Goal: Task Accomplishment & Management: Manage account settings

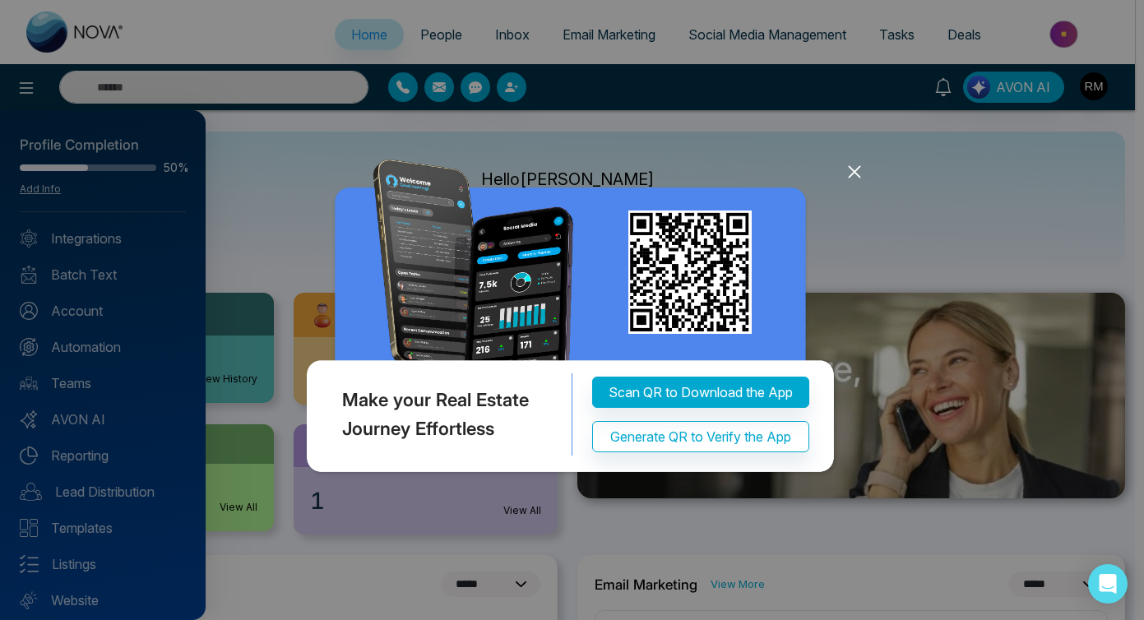
select select "*"
click at [858, 174] on icon at bounding box center [855, 172] width 25 height 25
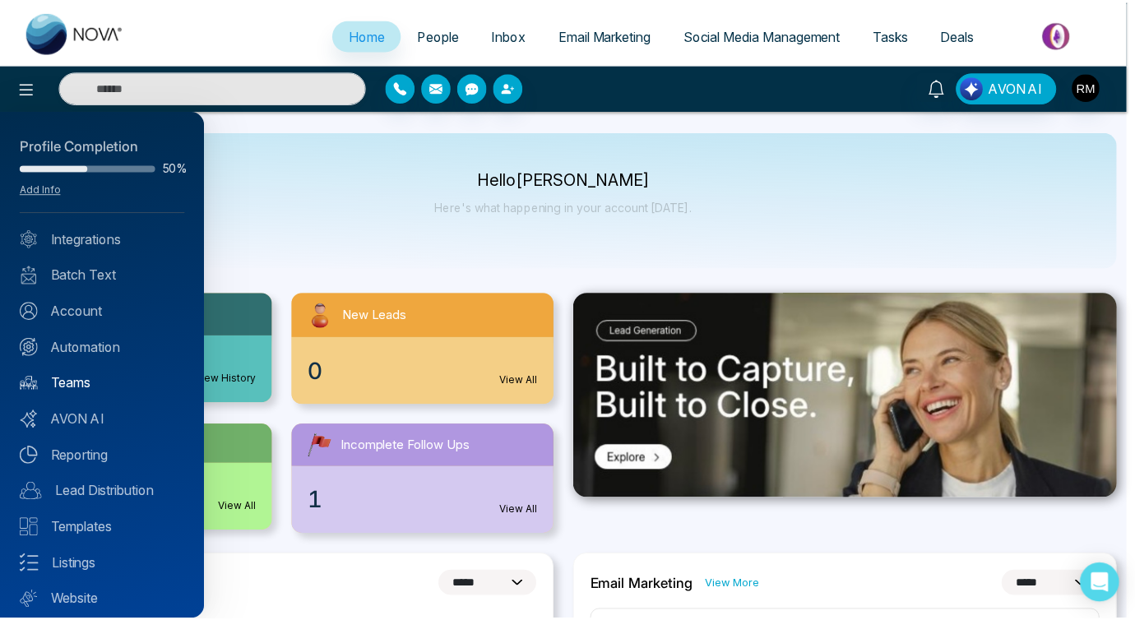
scroll to position [46, 0]
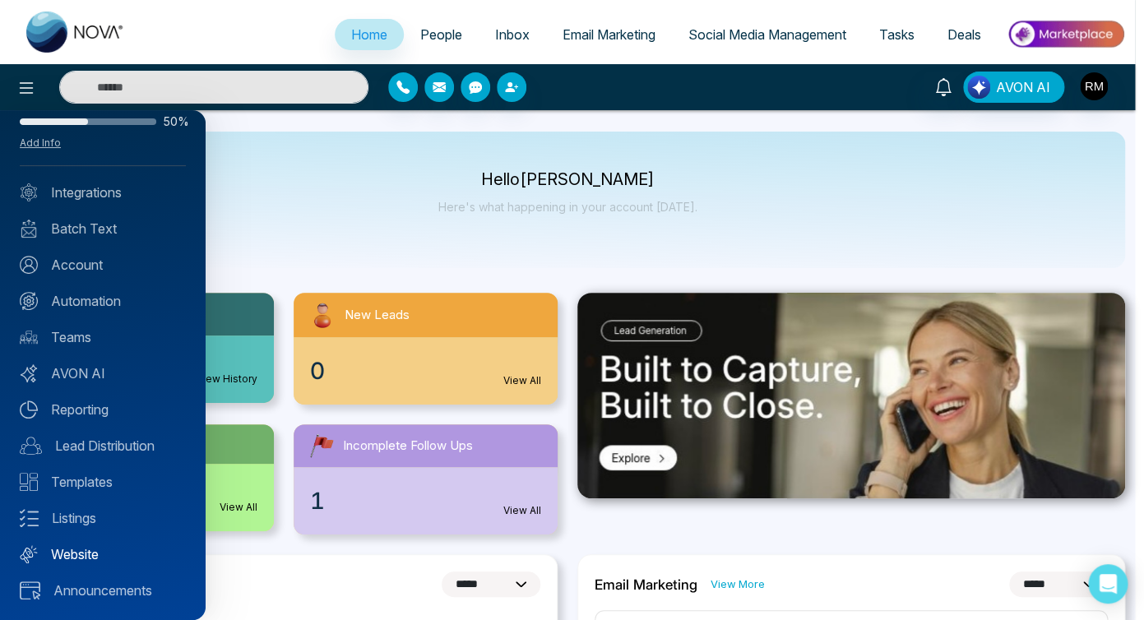
click at [67, 550] on link "Website" at bounding box center [103, 555] width 166 height 20
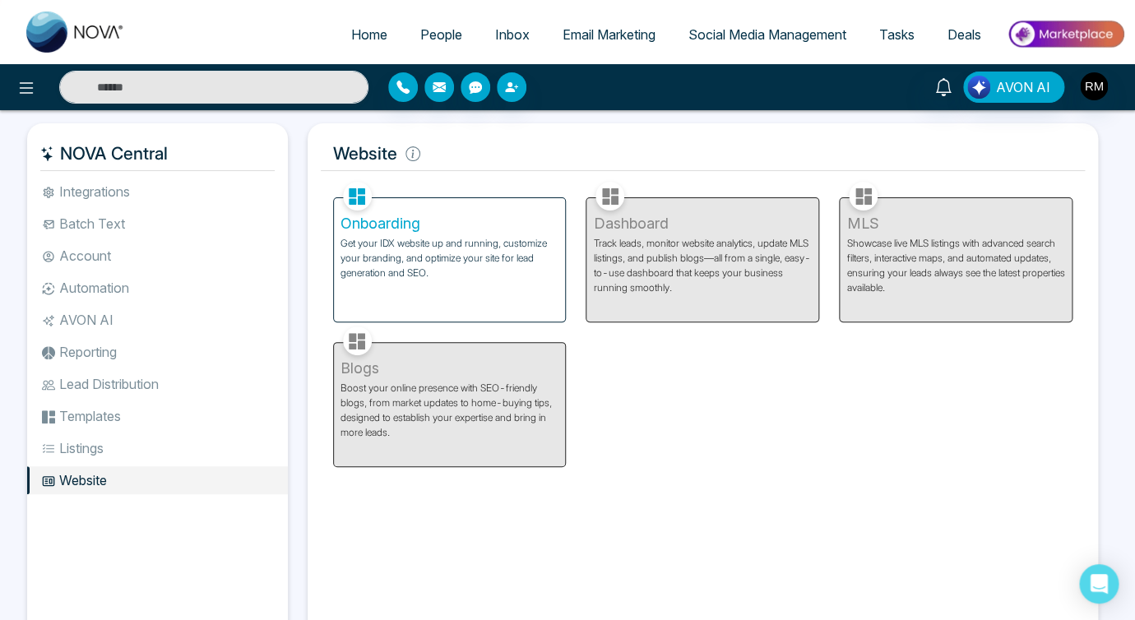
click at [429, 313] on div "Onboarding Get your IDX website up and running, customize your branding, and op…" at bounding box center [450, 259] width 232 height 123
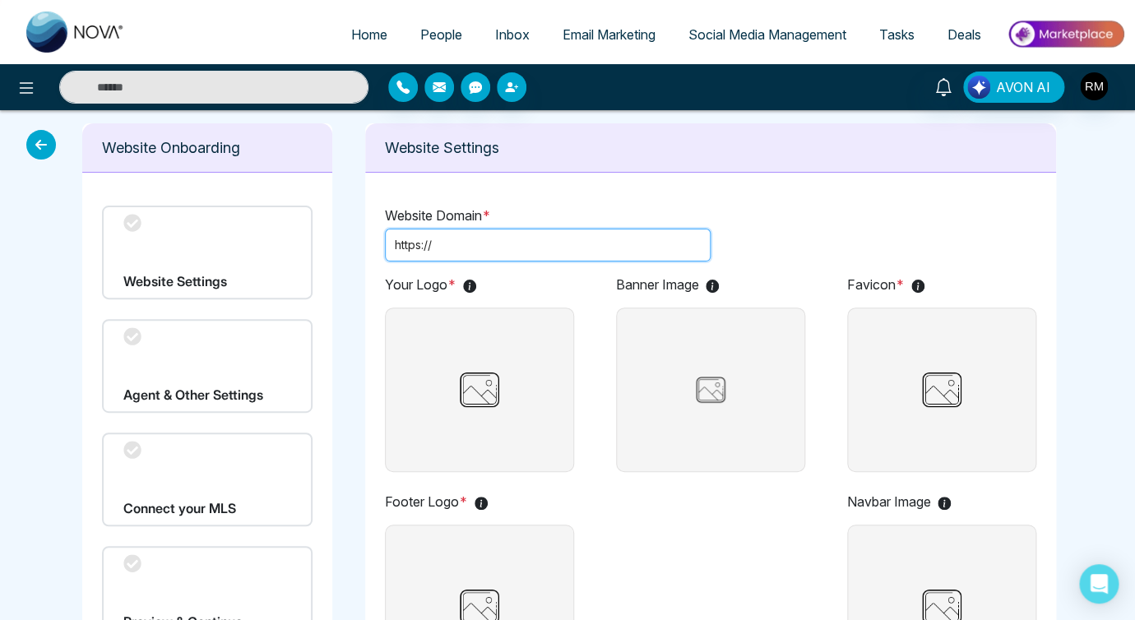
click at [610, 239] on input "text" at bounding box center [568, 245] width 266 height 18
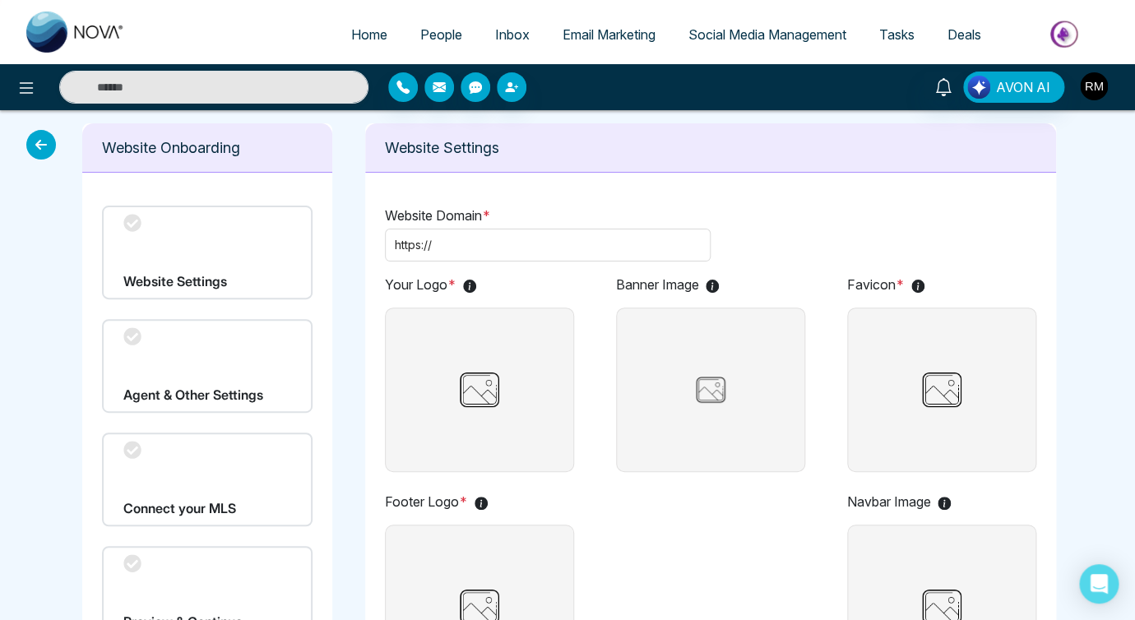
click at [1091, 86] on img "button" at bounding box center [1094, 86] width 28 height 28
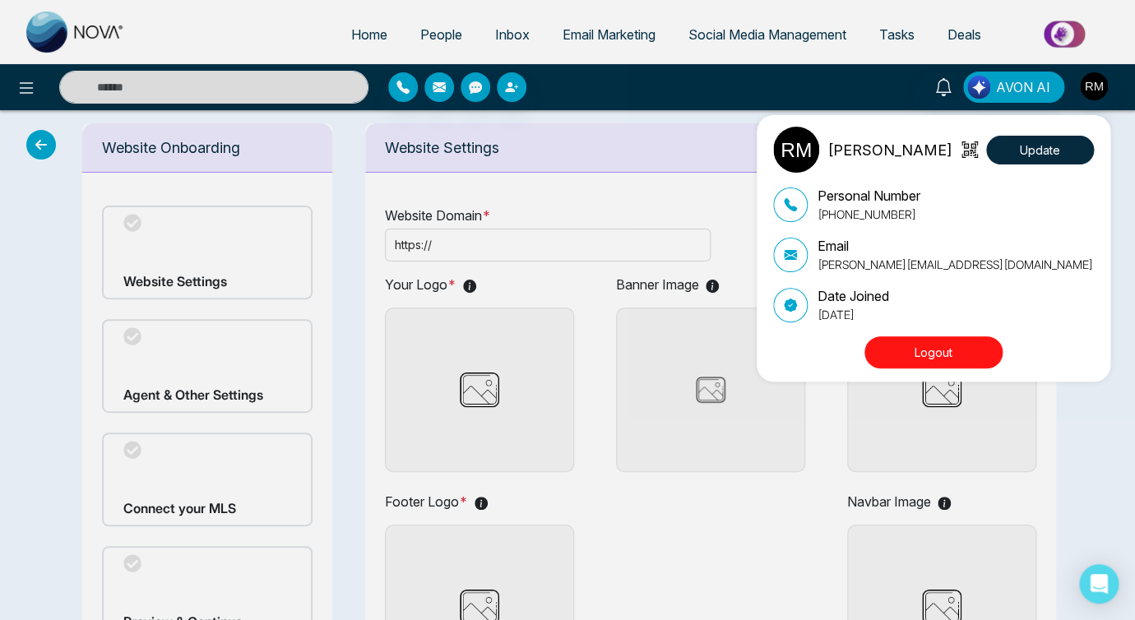
click at [963, 348] on button "Logout" at bounding box center [934, 353] width 138 height 32
